Goal: Information Seeking & Learning: Learn about a topic

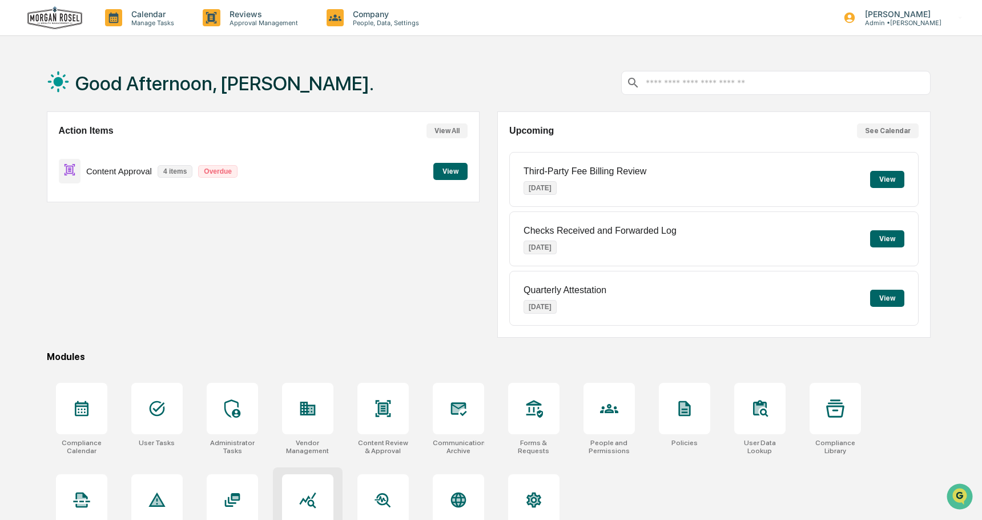
click at [305, 487] on div at bounding box center [307, 499] width 51 height 51
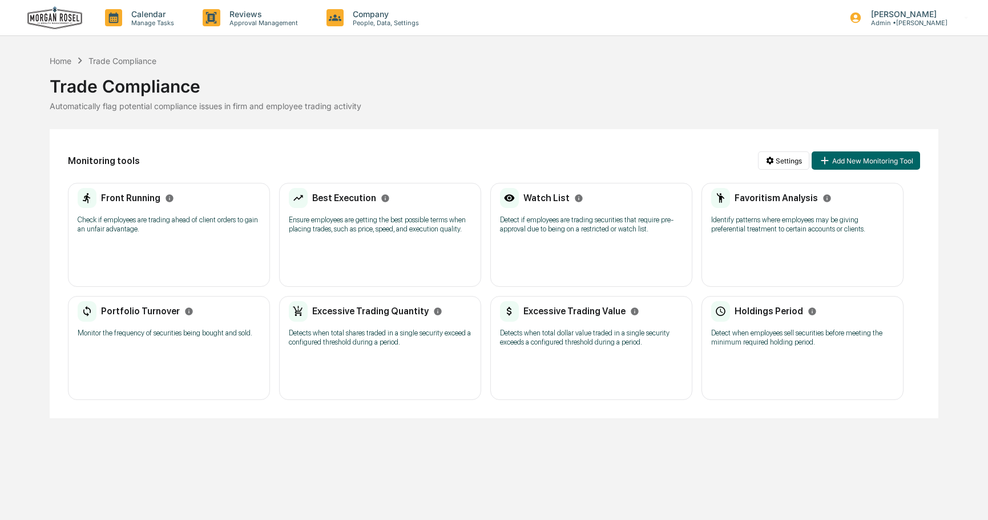
click at [765, 232] on p "Identify patterns where employees may be giving preferential treatment to certa…" at bounding box center [802, 224] width 183 height 18
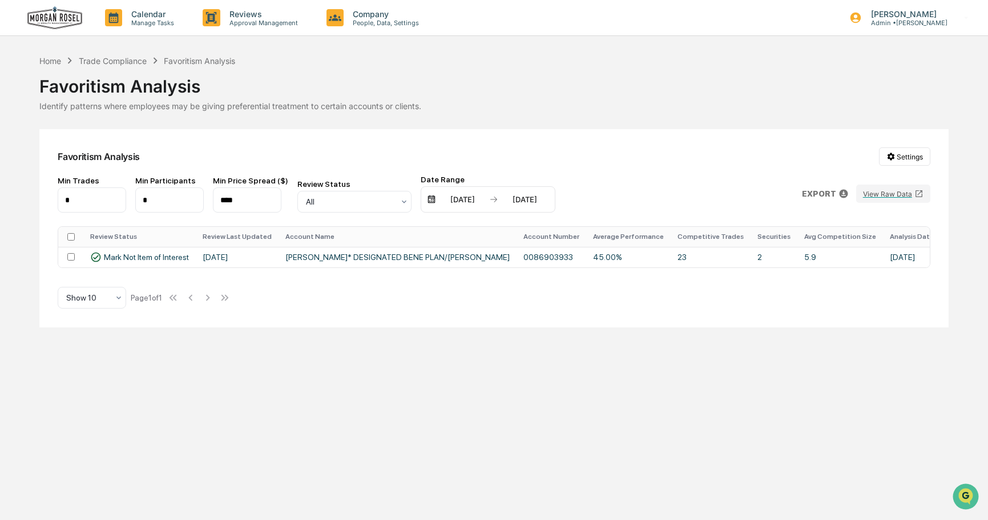
click at [108, 66] on div "Home Trade Compliance Favoritism Analysis" at bounding box center [137, 60] width 196 height 13
click at [109, 60] on div "Trade Compliance" at bounding box center [113, 61] width 68 height 10
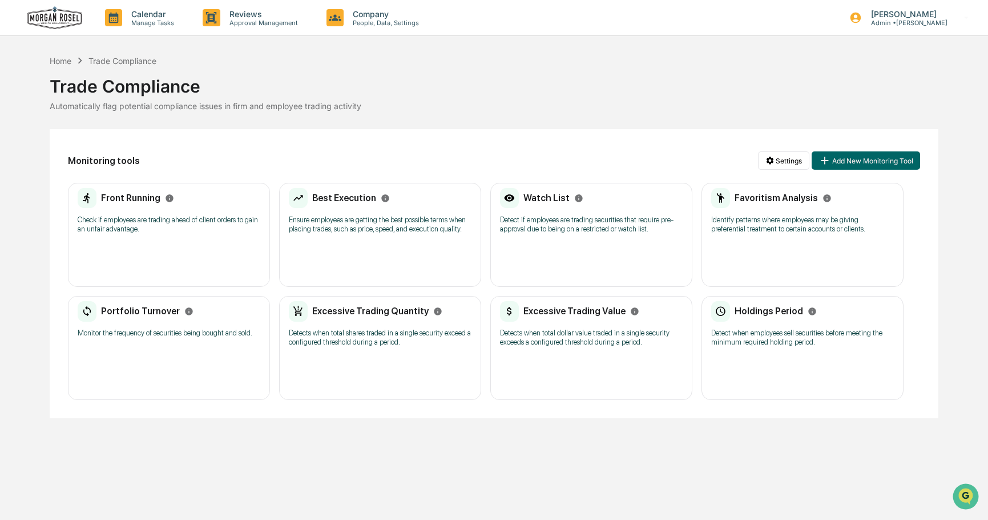
click at [171, 345] on div "Portfolio Turnover Monitor the frequency of securities being bought and sold." at bounding box center [169, 323] width 183 height 44
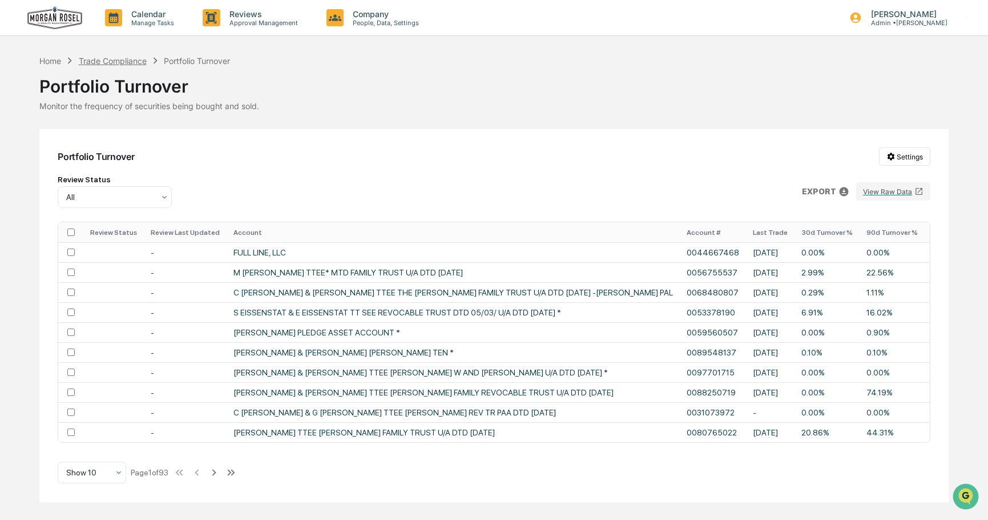
click at [127, 62] on div "Trade Compliance" at bounding box center [113, 61] width 68 height 10
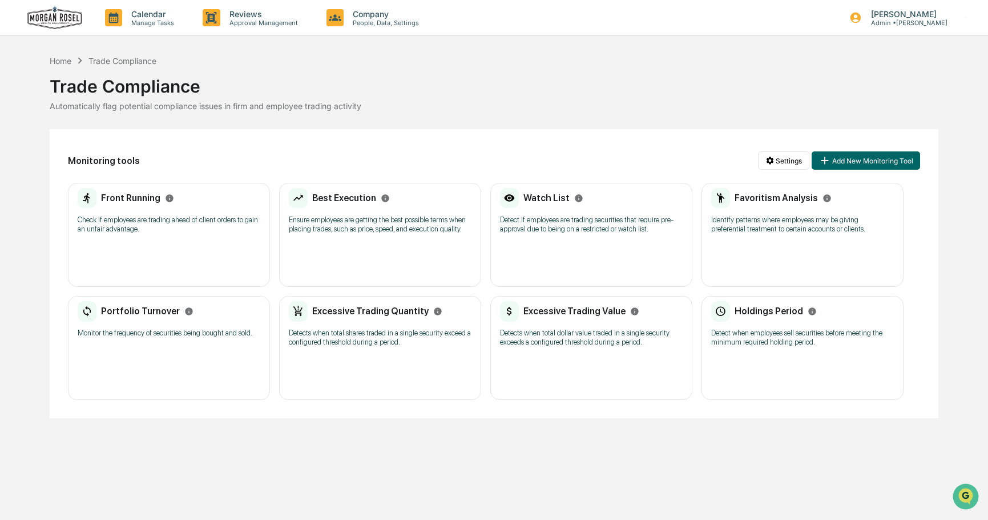
click at [327, 232] on p "Ensure employees are getting the best possible terms when placing trades, such …" at bounding box center [380, 224] width 183 height 18
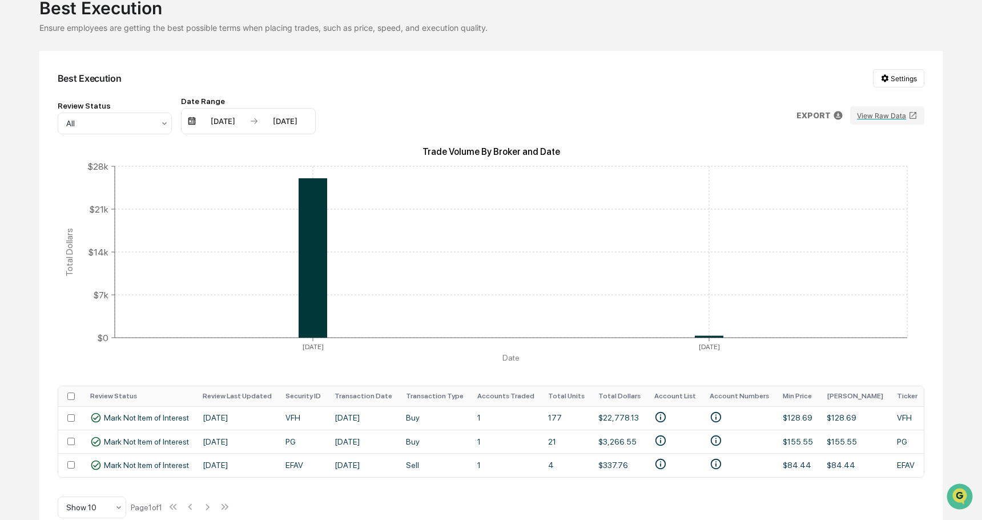
scroll to position [82, 0]
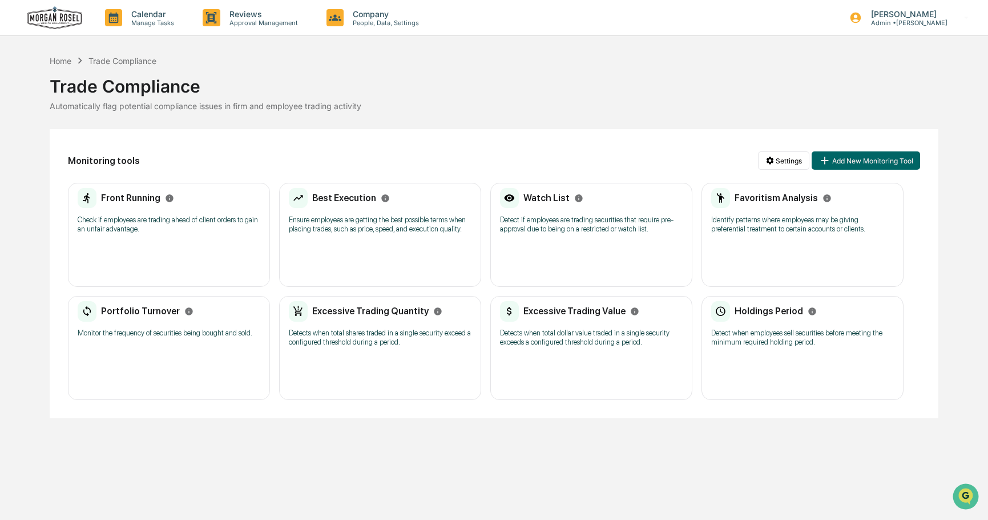
click at [180, 244] on div "Front Running Check if employees are trading ahead of client orders to gain an …" at bounding box center [169, 235] width 202 height 104
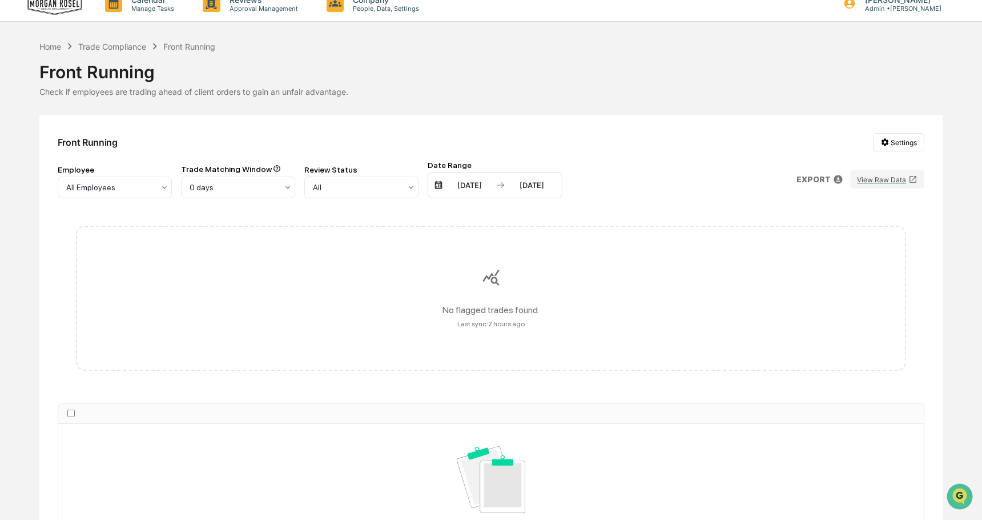
scroll to position [17, 0]
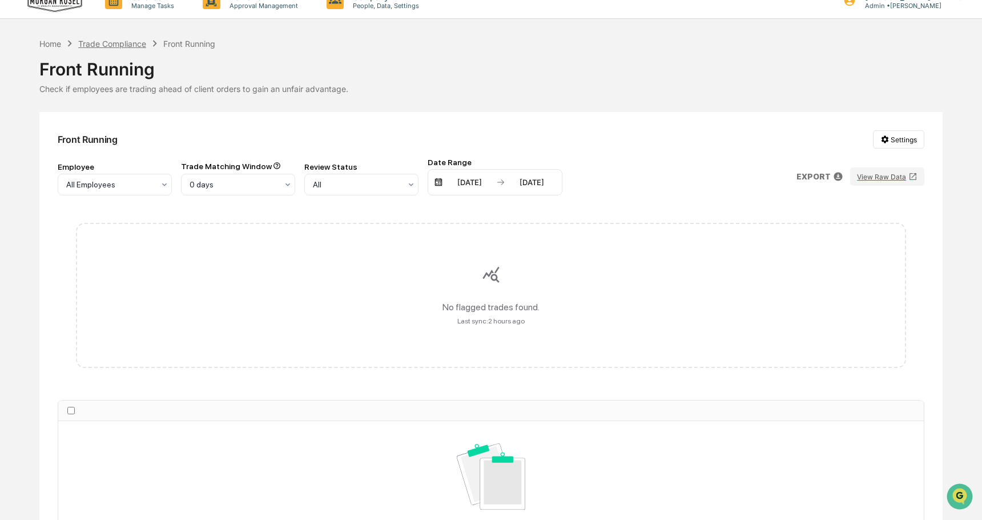
click at [114, 46] on div "Trade Compliance" at bounding box center [112, 44] width 68 height 10
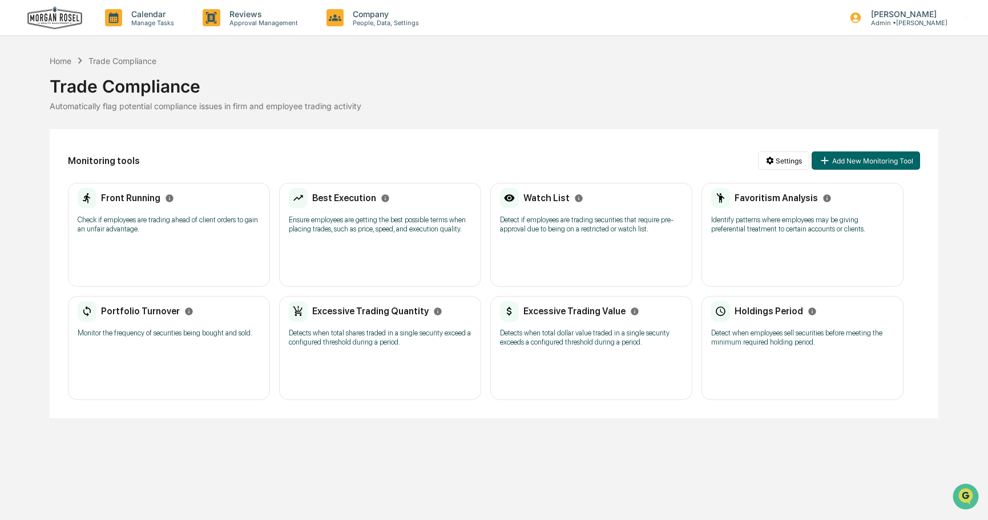
click at [574, 266] on div "Watch List Detect if employees are trading securities that require pre-approval…" at bounding box center [591, 235] width 202 height 104
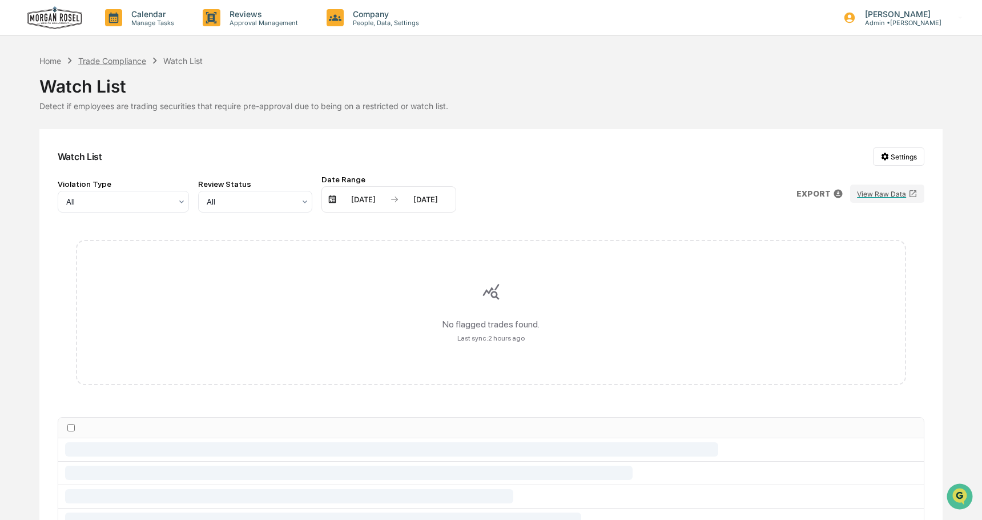
click at [122, 64] on div "Trade Compliance" at bounding box center [112, 61] width 68 height 10
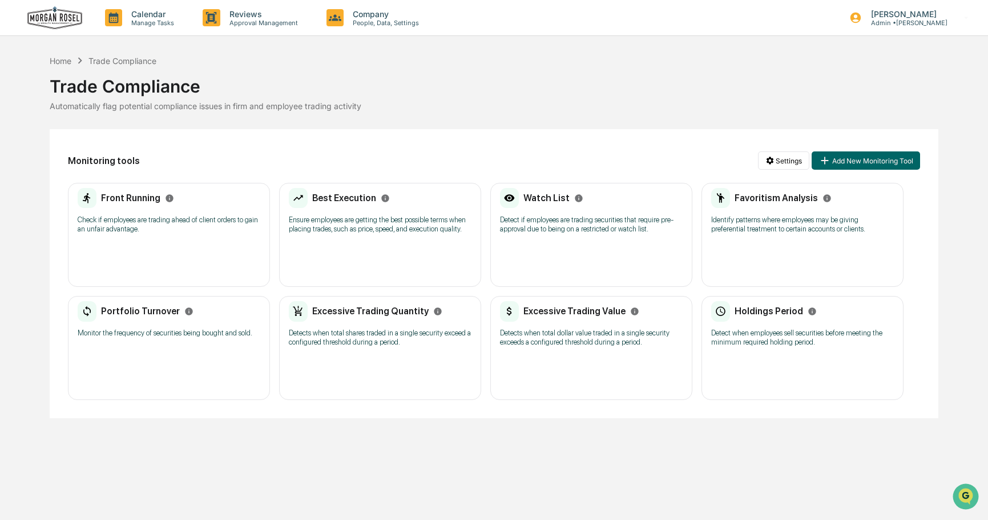
click at [246, 321] on div "Portfolio Turnover" at bounding box center [169, 311] width 183 height 21
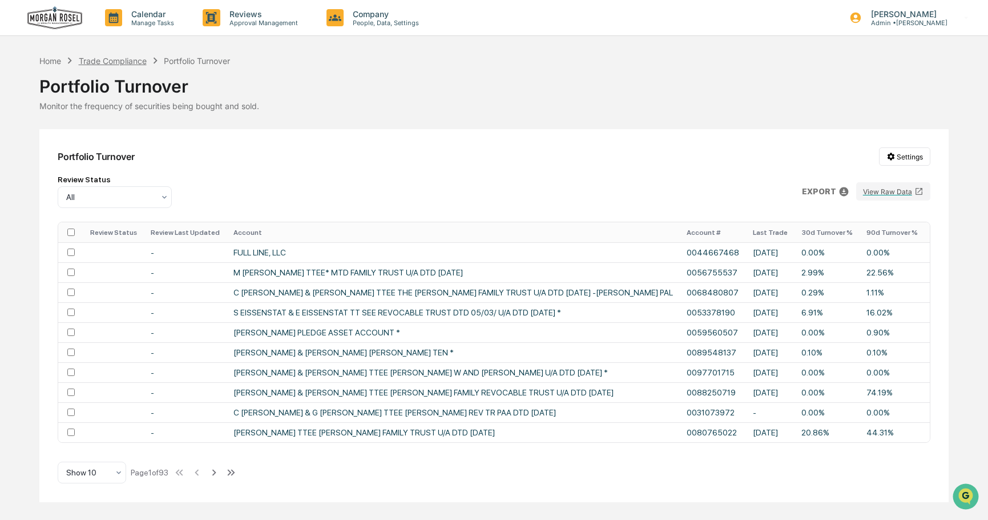
click at [135, 61] on div "Trade Compliance" at bounding box center [113, 61] width 68 height 10
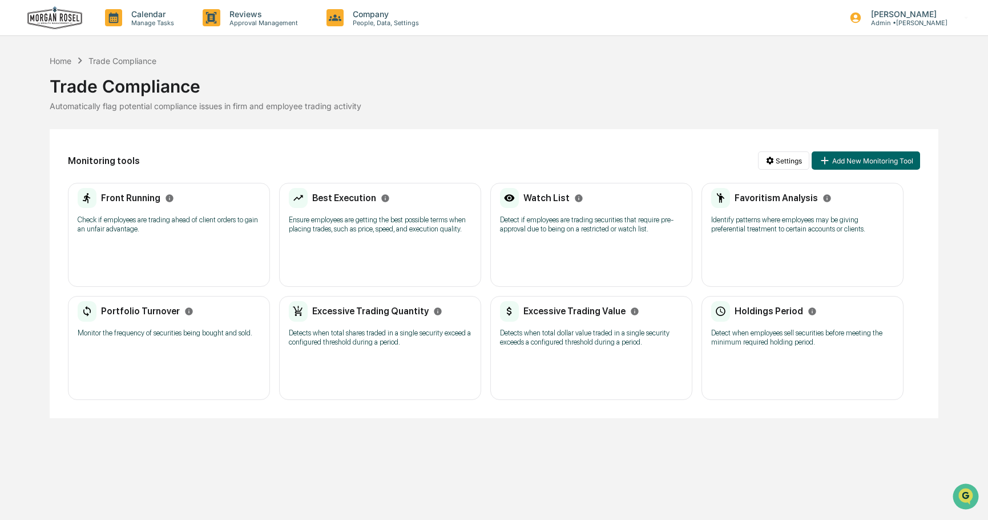
click at [409, 331] on div "Excessive Trading Quantity Detects when total shares traded in a single securit…" at bounding box center [380, 327] width 183 height 53
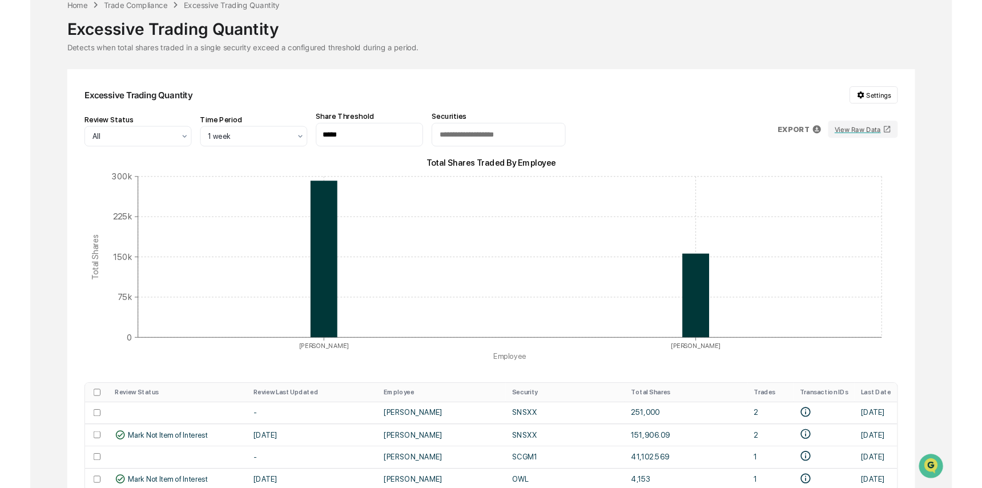
scroll to position [123, 0]
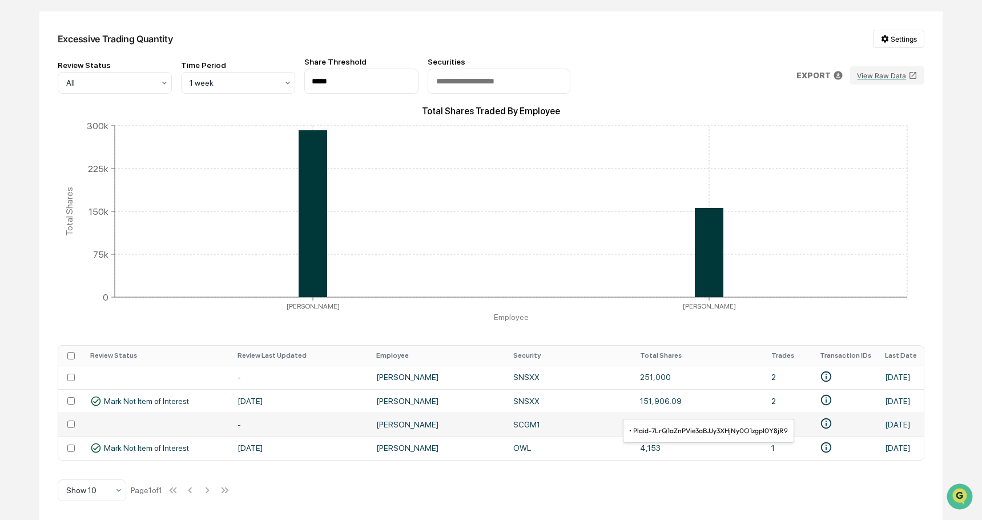
click at [820, 419] on icon "• Plaid-7LrQ1aZnPVie3aBJJy3XHjNy0O1zgpI0Y8jR9" at bounding box center [826, 423] width 13 height 13
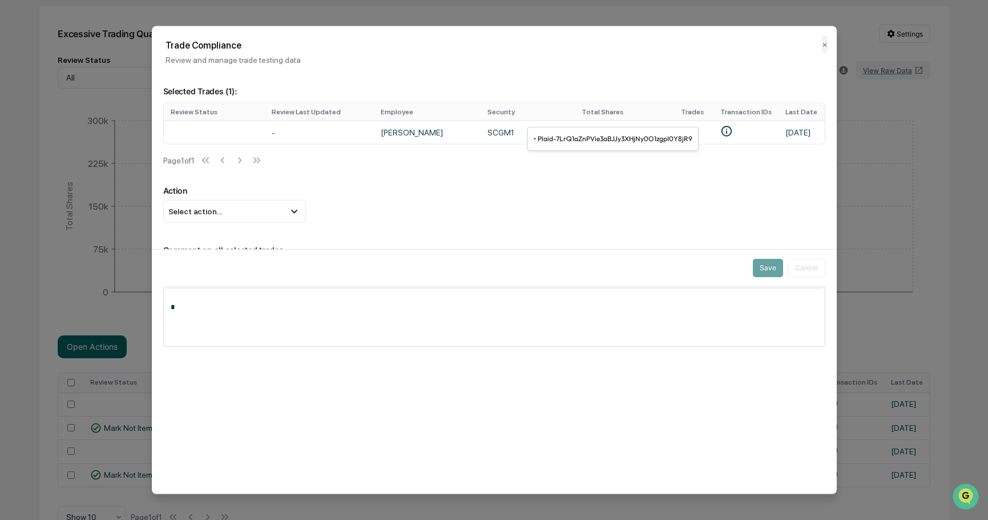
click at [648, 139] on div "• Plaid-7LrQ1aZnPVie3aBJJy3XHjNy0O1zgpI0Y8jR9" at bounding box center [613, 139] width 171 height 24
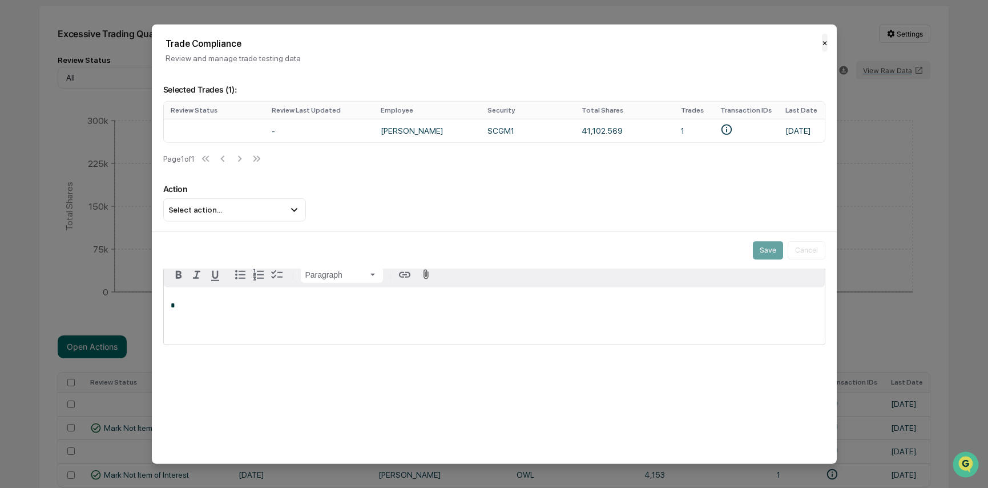
click at [826, 44] on button "✕" at bounding box center [825, 43] width 6 height 18
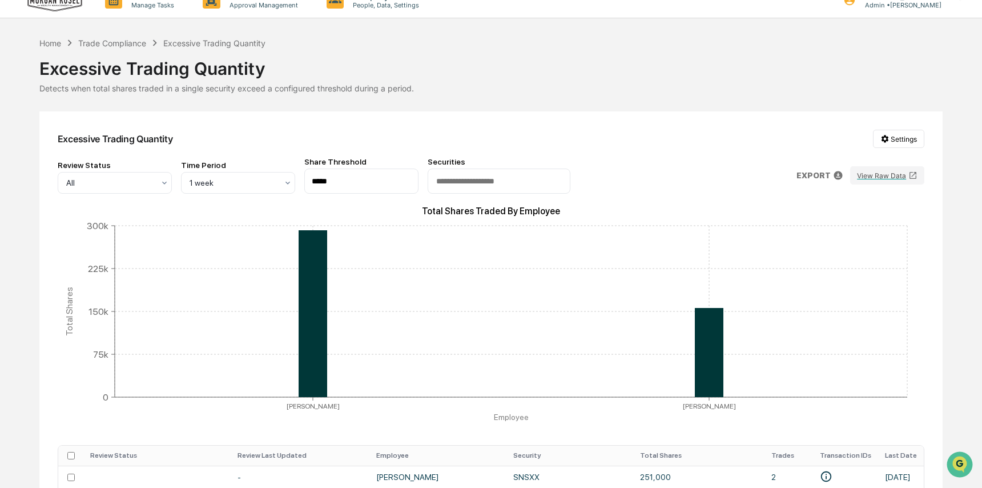
scroll to position [0, 0]
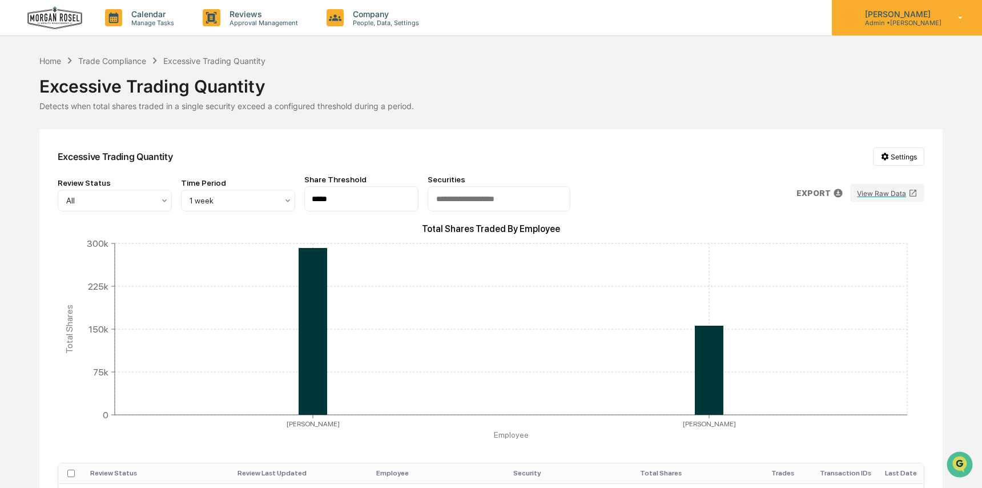
click at [899, 13] on p "[PERSON_NAME]" at bounding box center [899, 14] width 86 height 10
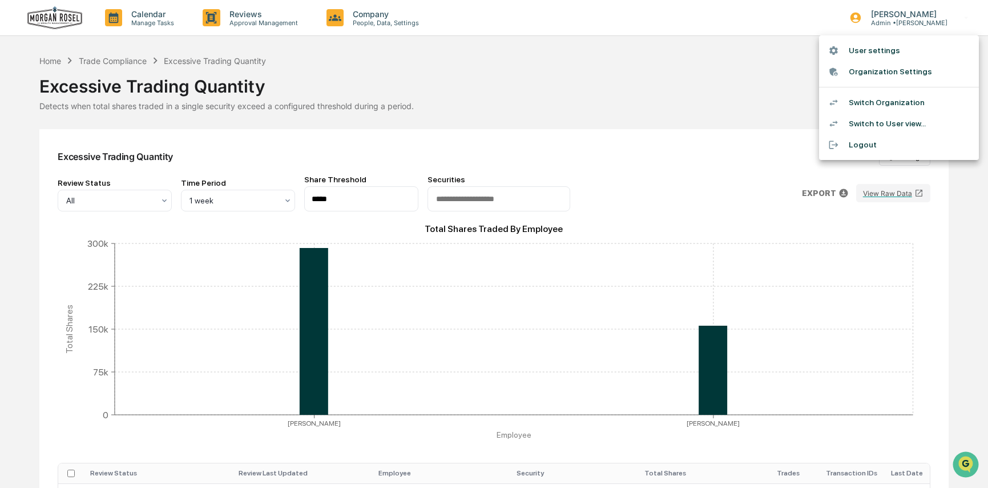
click at [895, 99] on li "Switch Organization" at bounding box center [899, 102] width 160 height 21
